Goal: Task Accomplishment & Management: Use online tool/utility

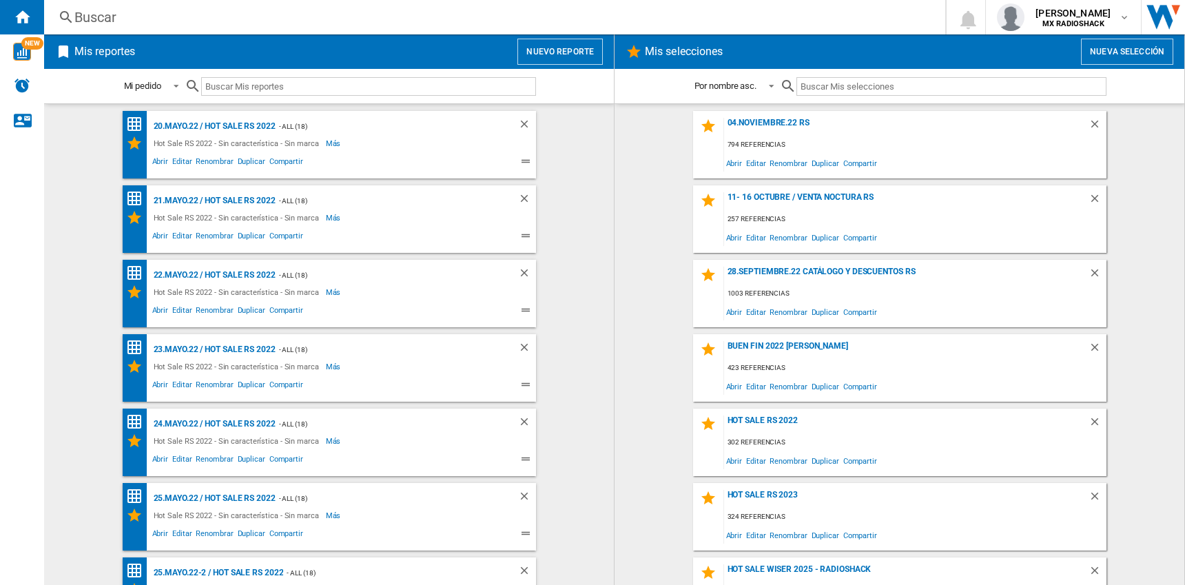
click at [539, 59] on button "Nuevo reporte" at bounding box center [559, 52] width 85 height 26
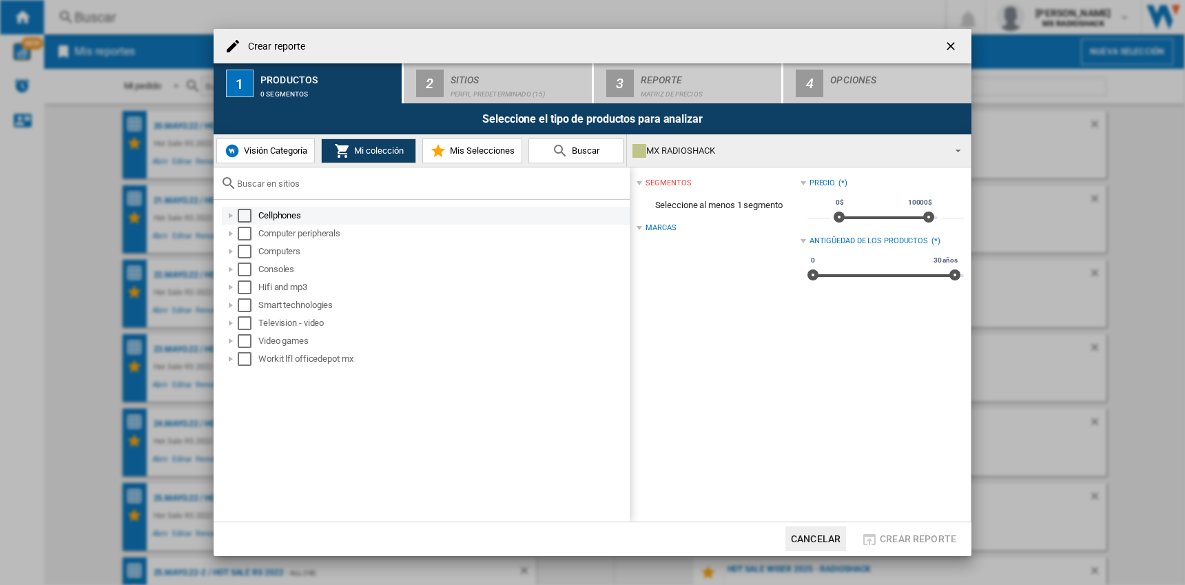
click at [250, 216] on div "Select" at bounding box center [245, 216] width 14 height 14
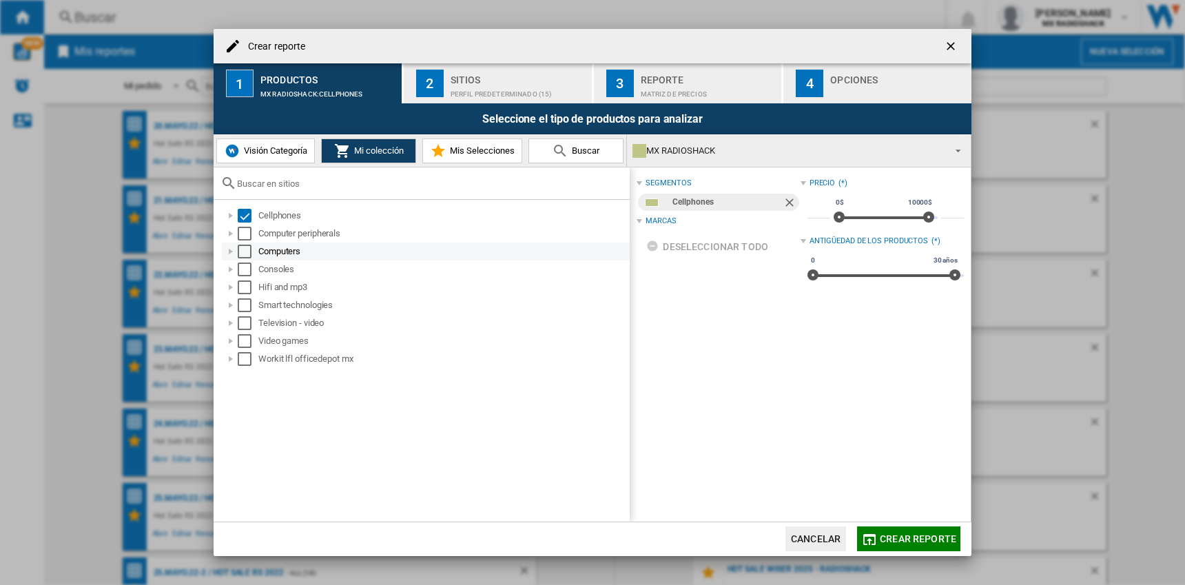
drag, startPoint x: 247, startPoint y: 231, endPoint x: 246, endPoint y: 251, distance: 19.3
click at [247, 231] on div "Select" at bounding box center [245, 234] width 14 height 14
click at [247, 255] on div "Select" at bounding box center [245, 252] width 14 height 14
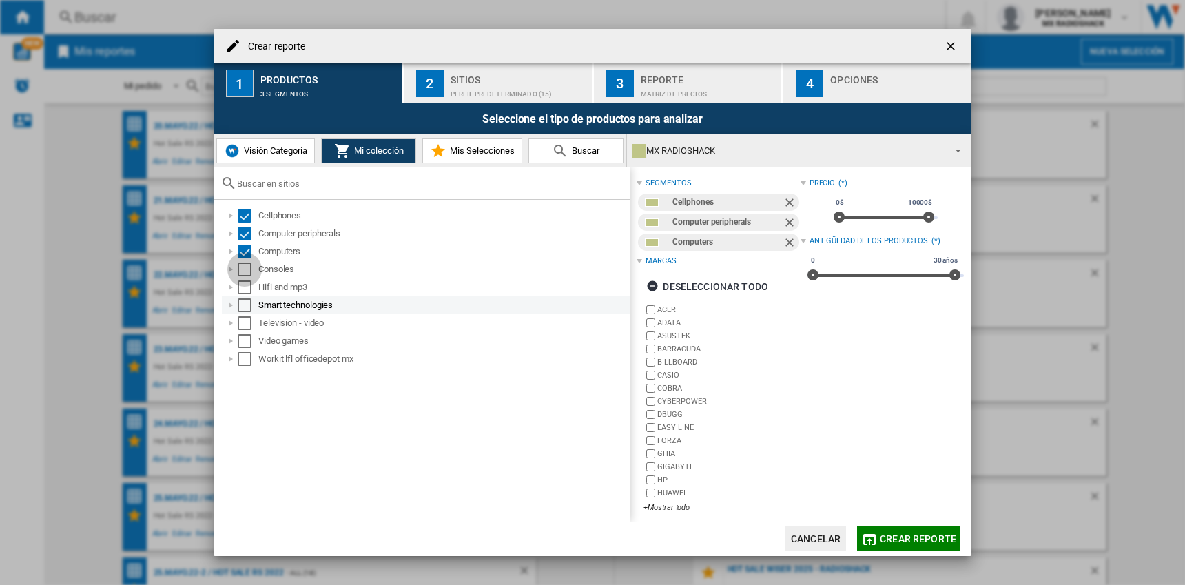
drag, startPoint x: 247, startPoint y: 271, endPoint x: 243, endPoint y: 296, distance: 25.8
click at [247, 270] on div "Select" at bounding box center [245, 269] width 14 height 14
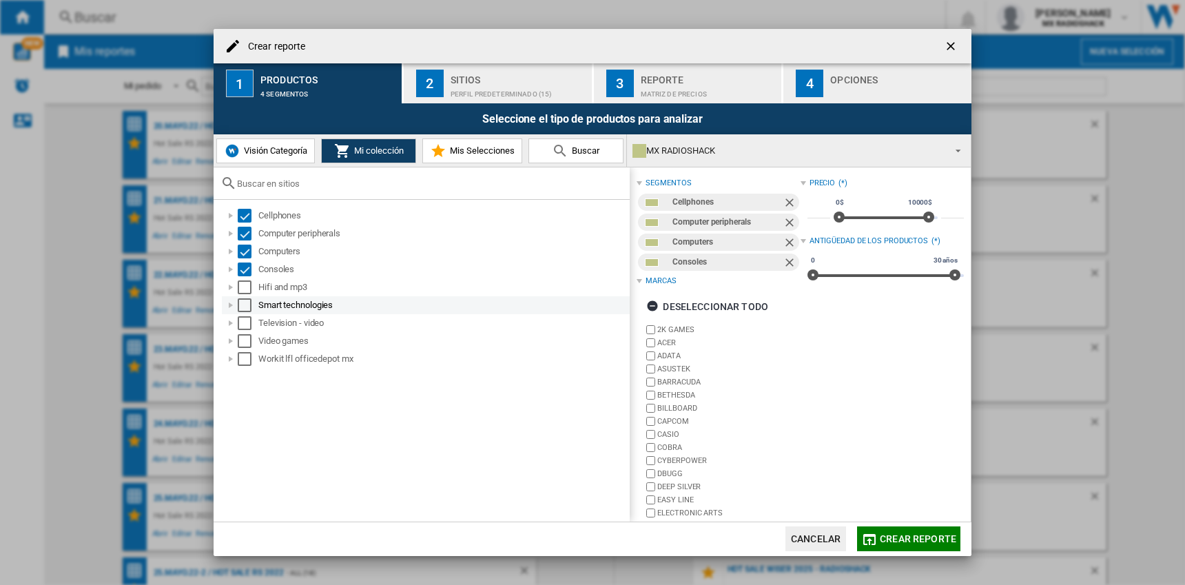
click at [243, 295] on div "Hifi and mp3" at bounding box center [426, 287] width 408 height 18
drag, startPoint x: 245, startPoint y: 302, endPoint x: 245, endPoint y: 289, distance: 13.1
click at [245, 302] on div "Select" at bounding box center [245, 305] width 14 height 14
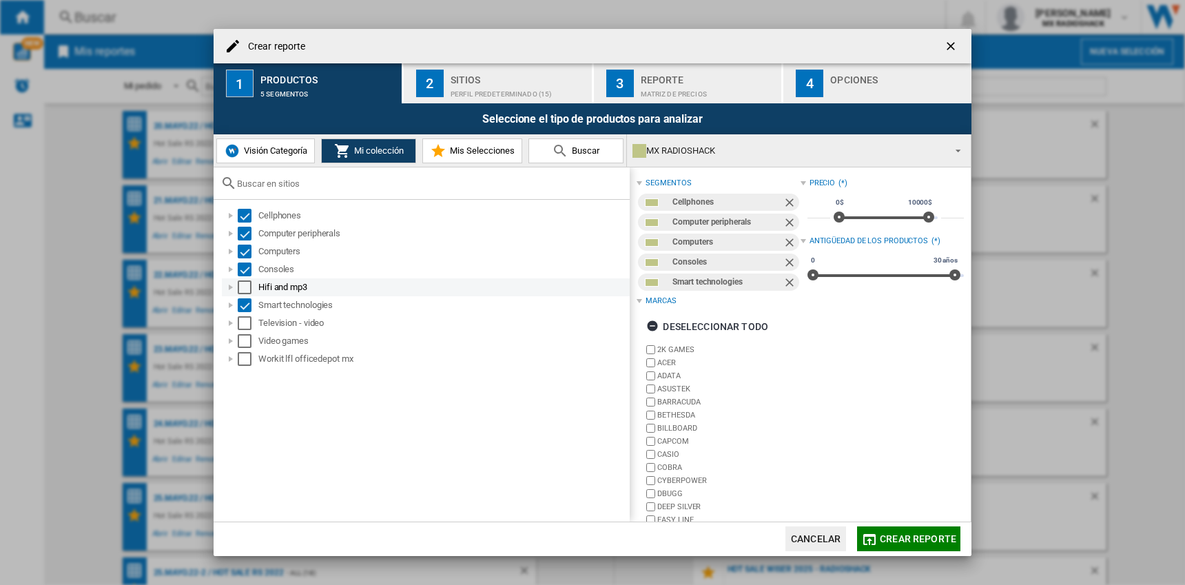
click at [245, 287] on div "Select" at bounding box center [245, 287] width 14 height 14
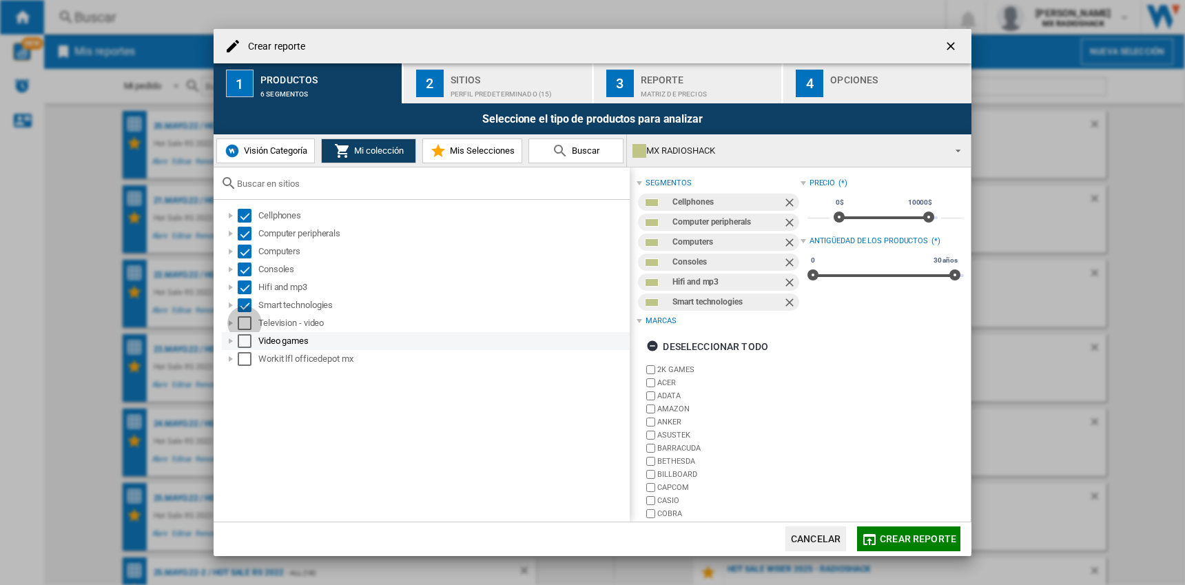
drag, startPoint x: 245, startPoint y: 316, endPoint x: 245, endPoint y: 334, distance: 17.9
click at [245, 316] on div "Select" at bounding box center [245, 323] width 14 height 14
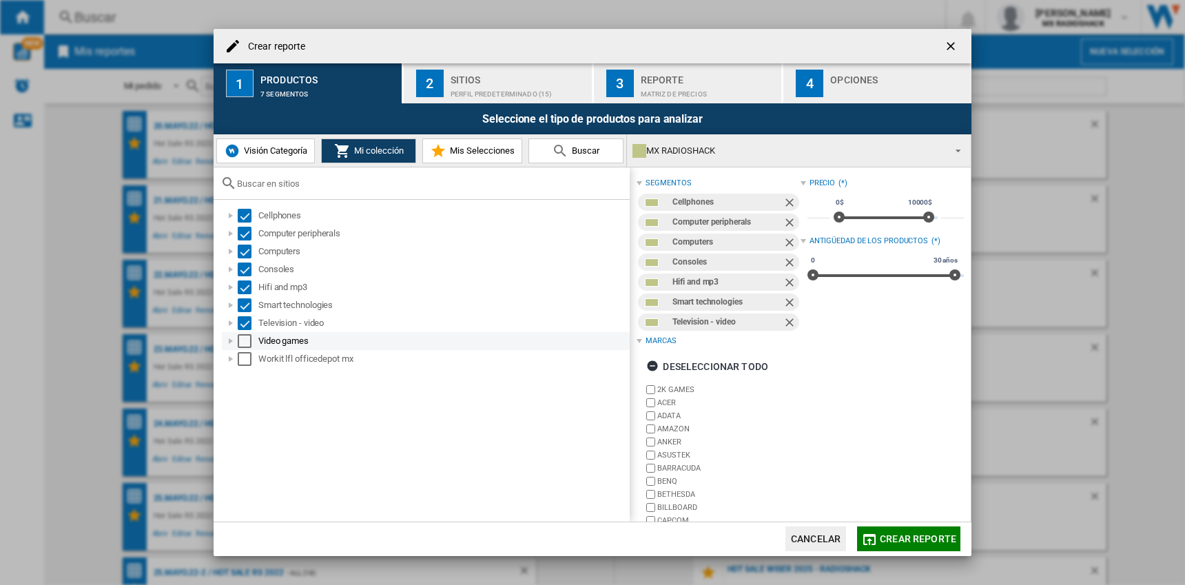
click at [246, 340] on div "Select" at bounding box center [245, 341] width 14 height 14
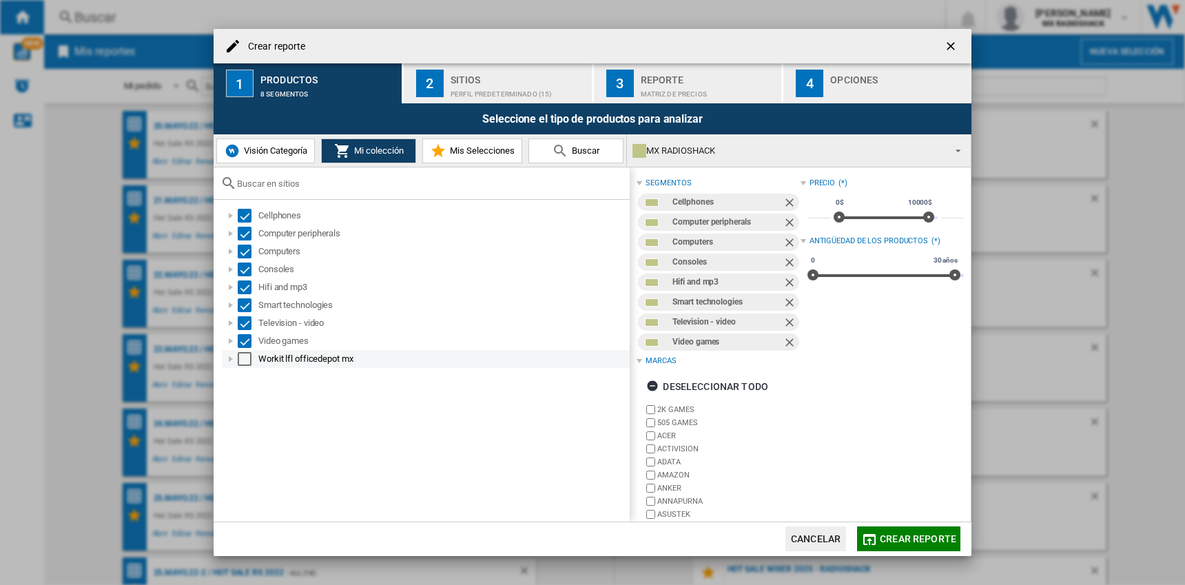
click at [249, 360] on div "Select" at bounding box center [245, 359] width 14 height 14
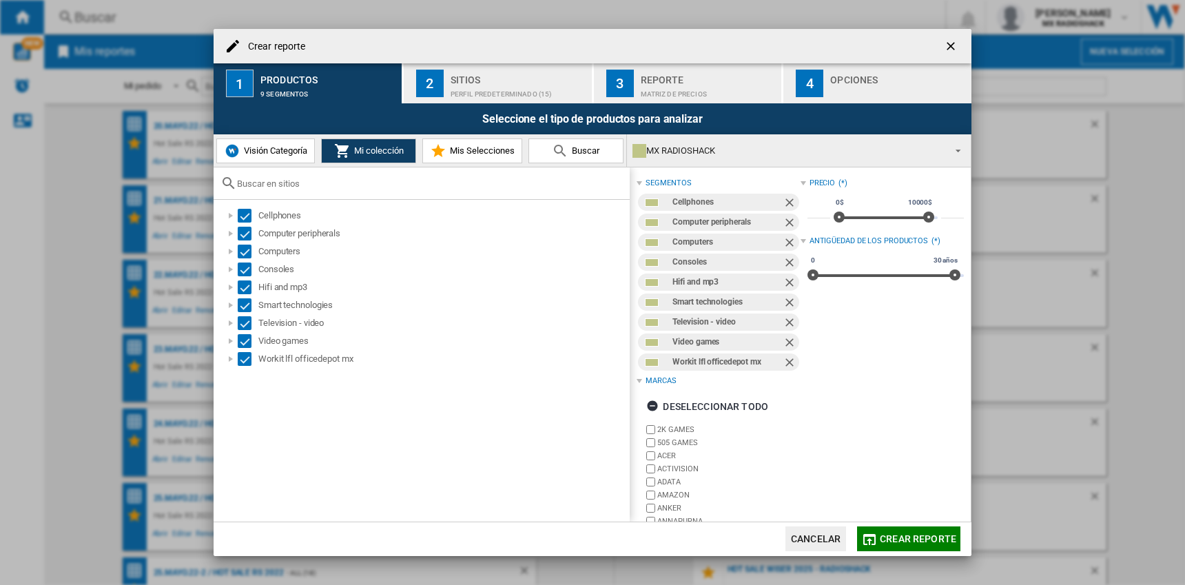
click at [477, 85] on div "Perfil predeterminado (15)" at bounding box center [519, 90] width 136 height 14
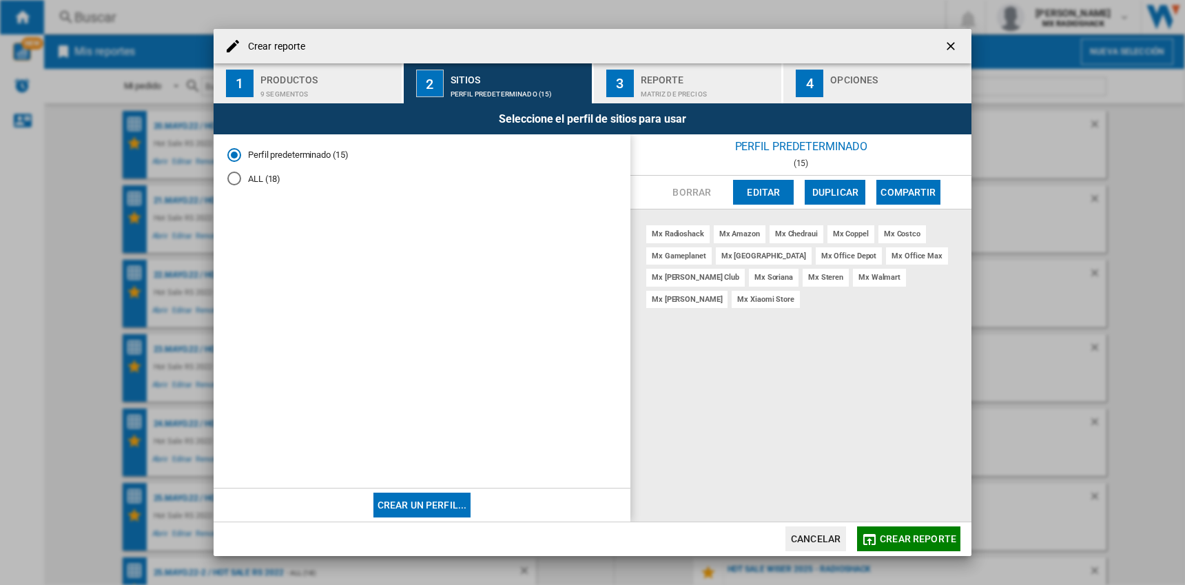
click at [231, 181] on div "ALL (18)" at bounding box center [234, 179] width 14 height 14
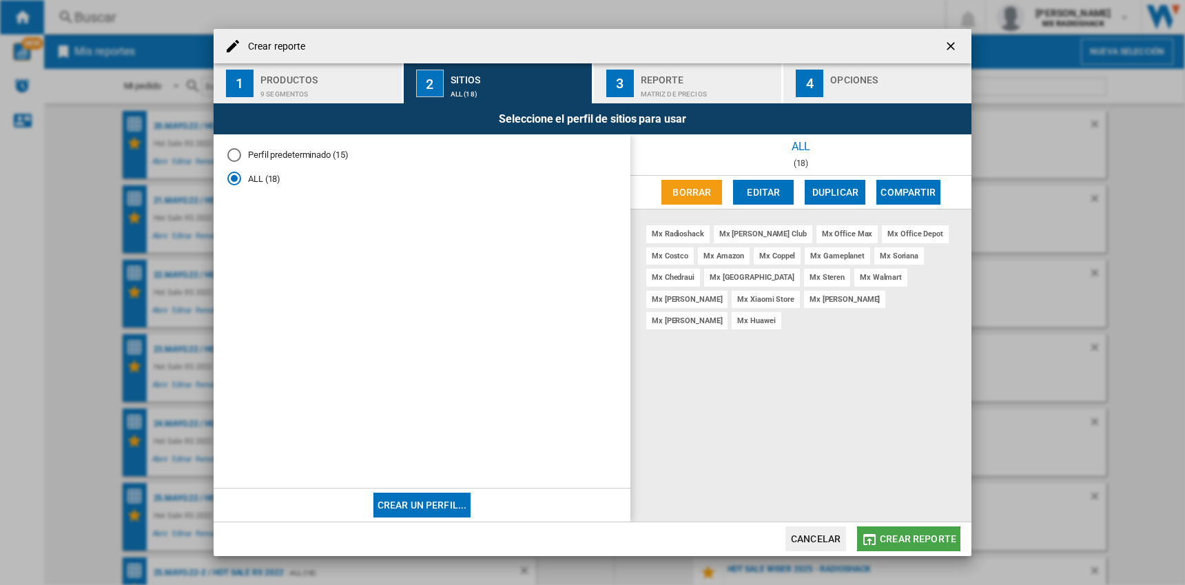
drag, startPoint x: 886, startPoint y: 545, endPoint x: 845, endPoint y: 543, distance: 41.4
click at [885, 544] on button "Crear reporte" at bounding box center [908, 538] width 103 height 25
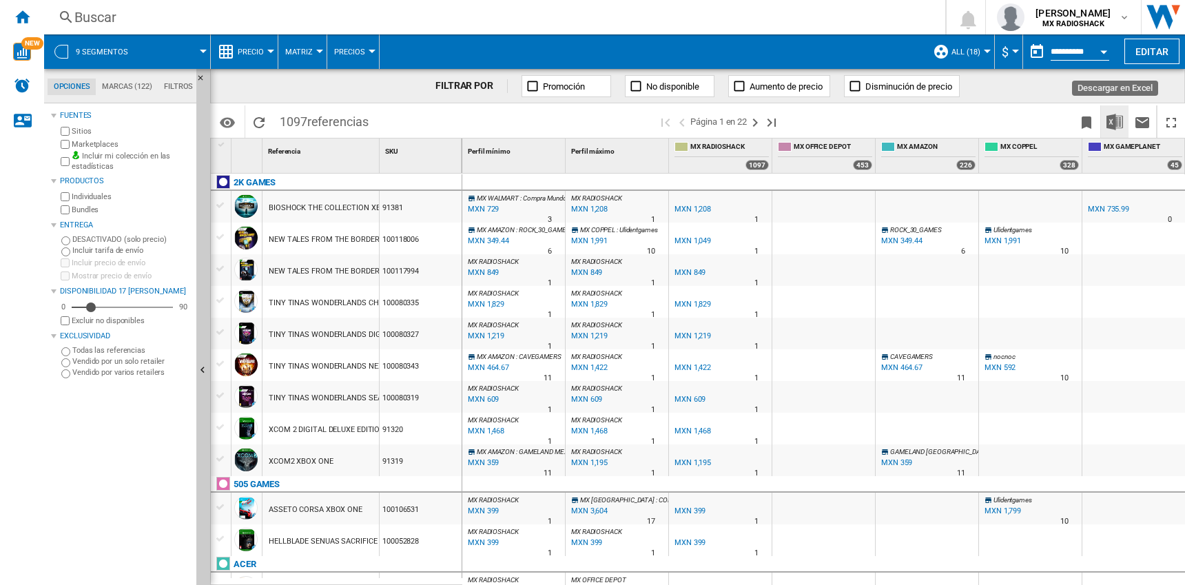
click at [1115, 123] on img "Descargar en Excel" at bounding box center [1114, 122] width 17 height 17
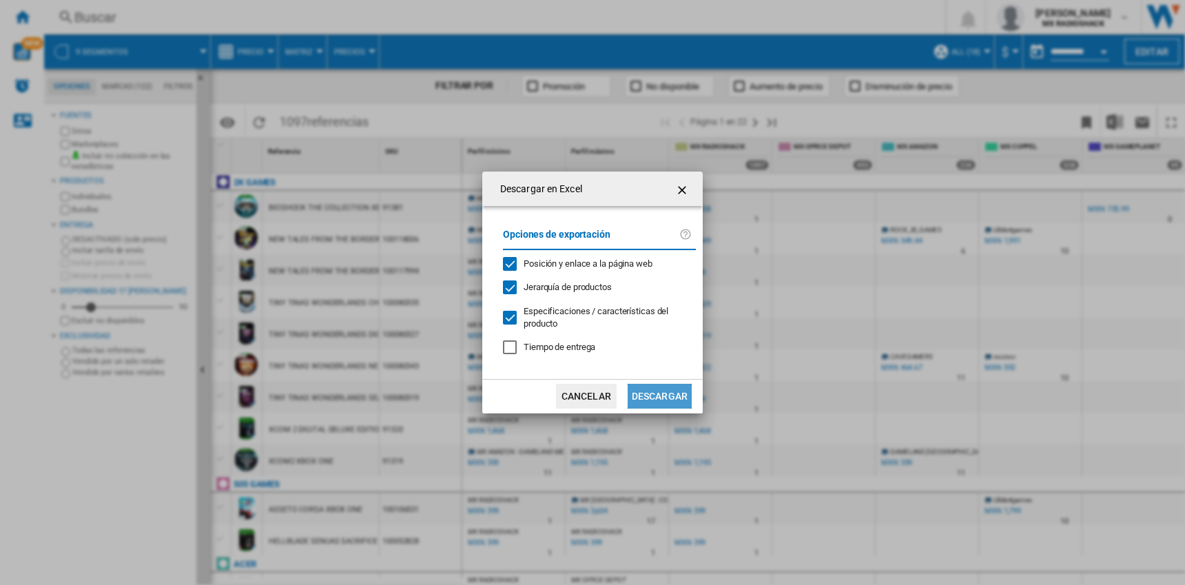
click at [649, 394] on button "Descargar" at bounding box center [660, 396] width 64 height 25
